Goal: Subscribe to service/newsletter

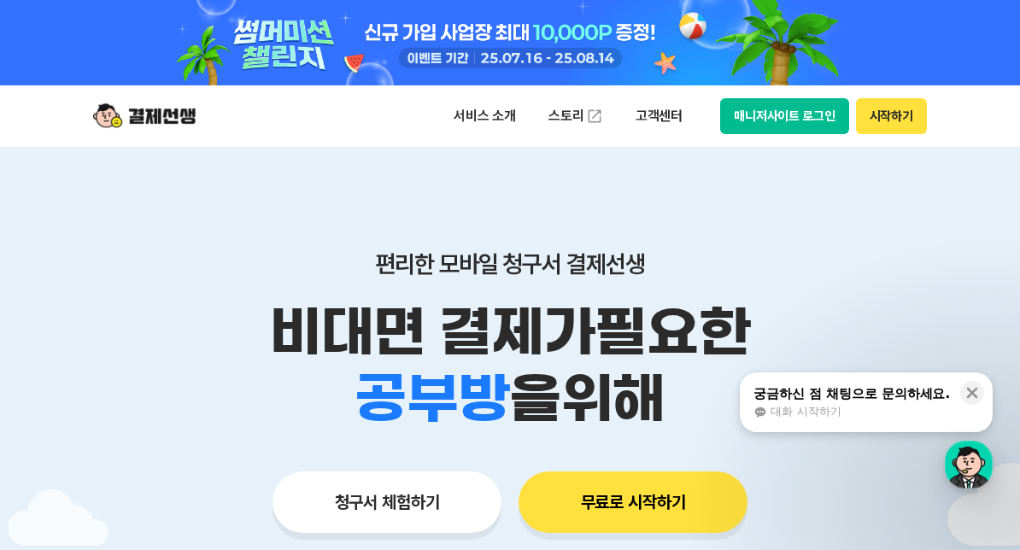
click at [915, 119] on button "시작하기" at bounding box center [891, 116] width 71 height 36
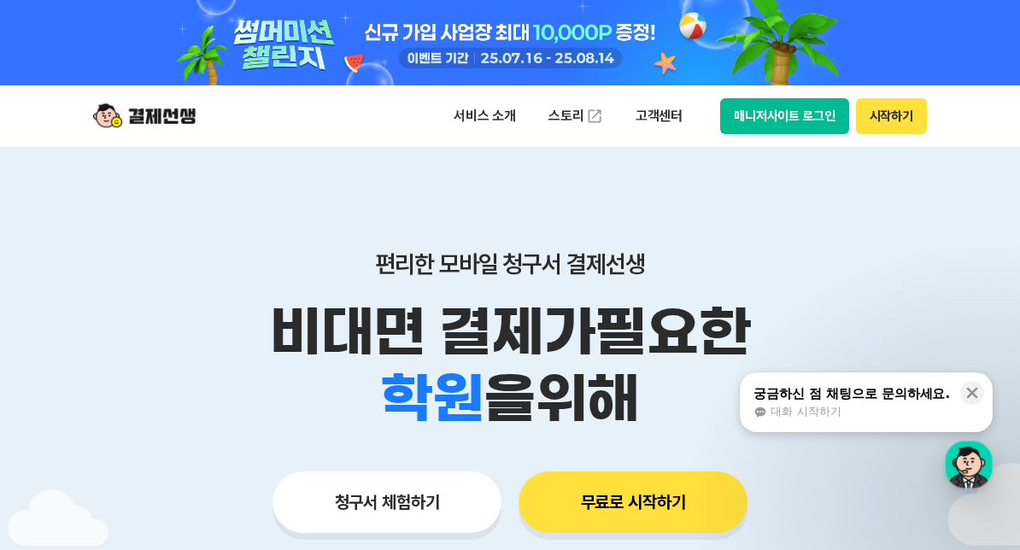
click at [625, 508] on button "무료로 시작하기" at bounding box center [633, 503] width 229 height 62
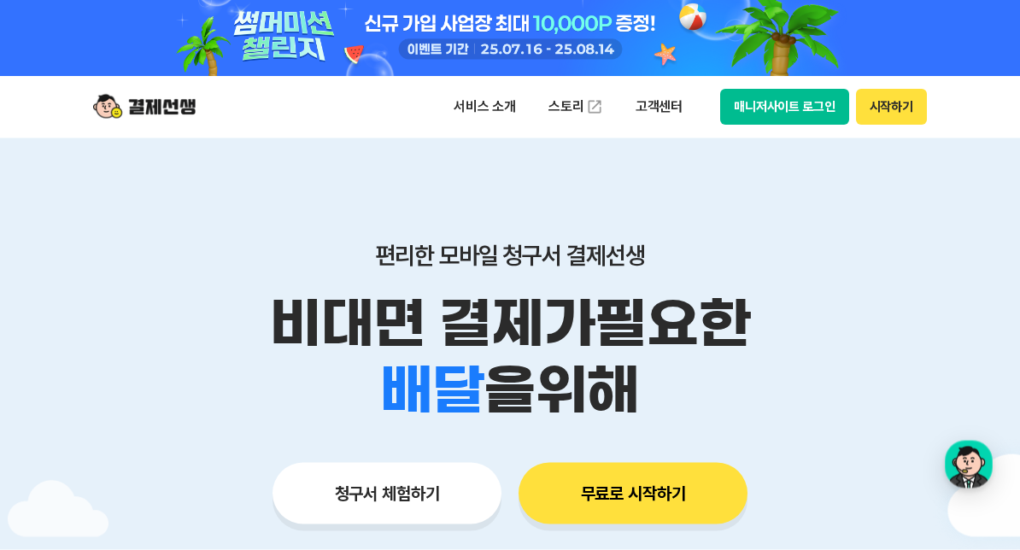
scroll to position [12, 0]
